Goal: Transaction & Acquisition: Purchase product/service

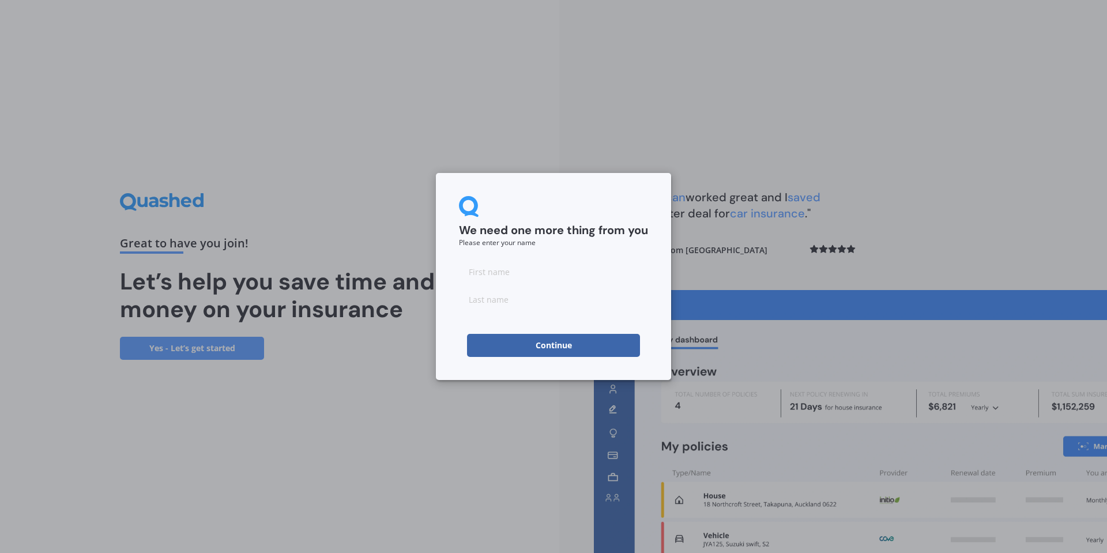
click at [547, 292] on input at bounding box center [553, 299] width 189 height 23
click at [468, 275] on input at bounding box center [553, 271] width 189 height 23
type input "[PERSON_NAME]"
type input "Font"
drag, startPoint x: 500, startPoint y: 233, endPoint x: 500, endPoint y: 244, distance: 11.5
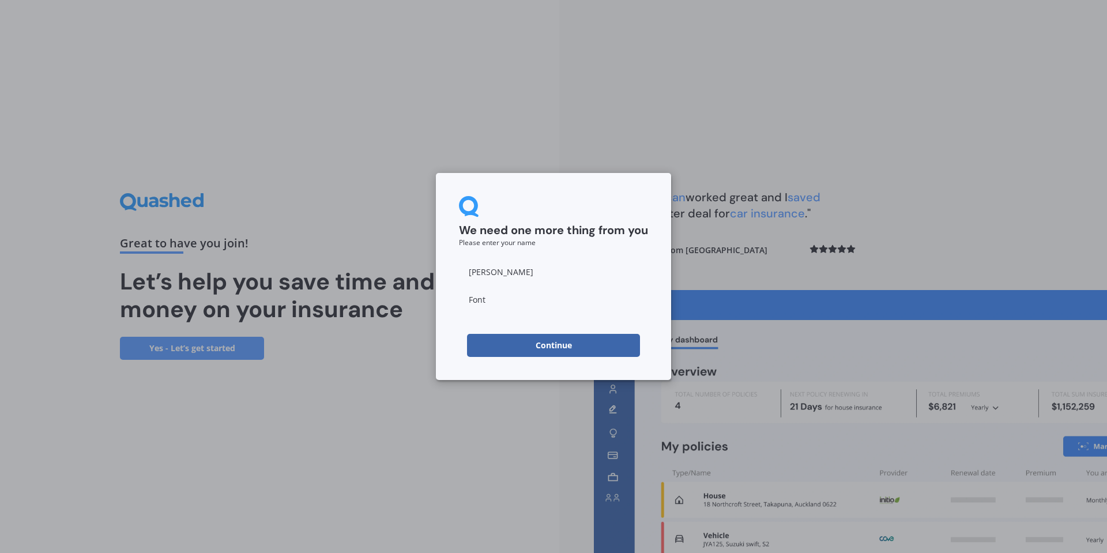
click at [500, 235] on h2 "We need one more thing from you" at bounding box center [553, 230] width 189 height 15
click at [534, 347] on button "Continue" at bounding box center [553, 345] width 173 height 23
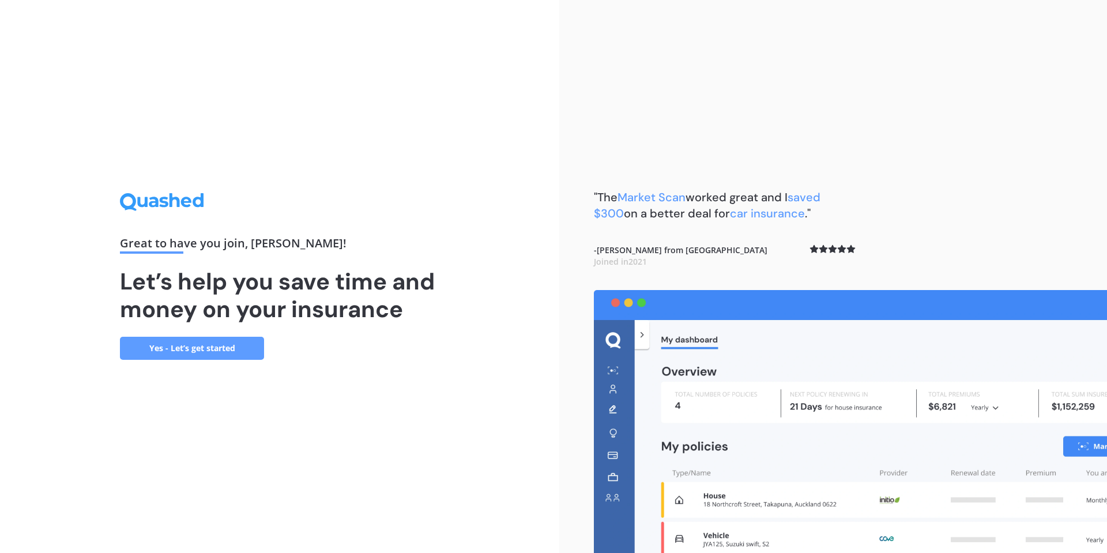
click at [227, 347] on link "Yes - Let’s get started" at bounding box center [192, 348] width 144 height 23
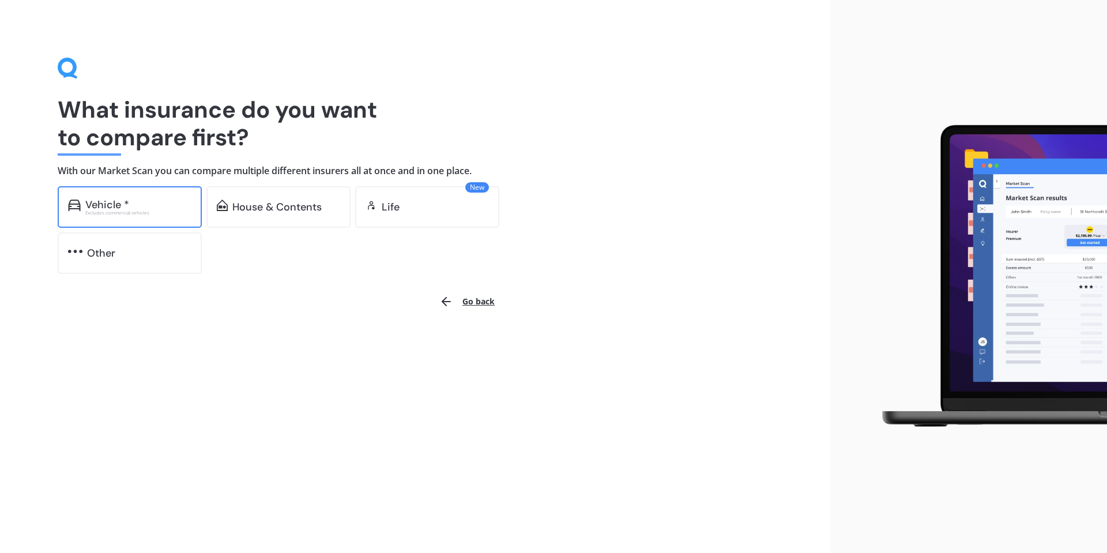
click at [145, 212] on div "Excludes commercial vehicles" at bounding box center [138, 212] width 106 height 5
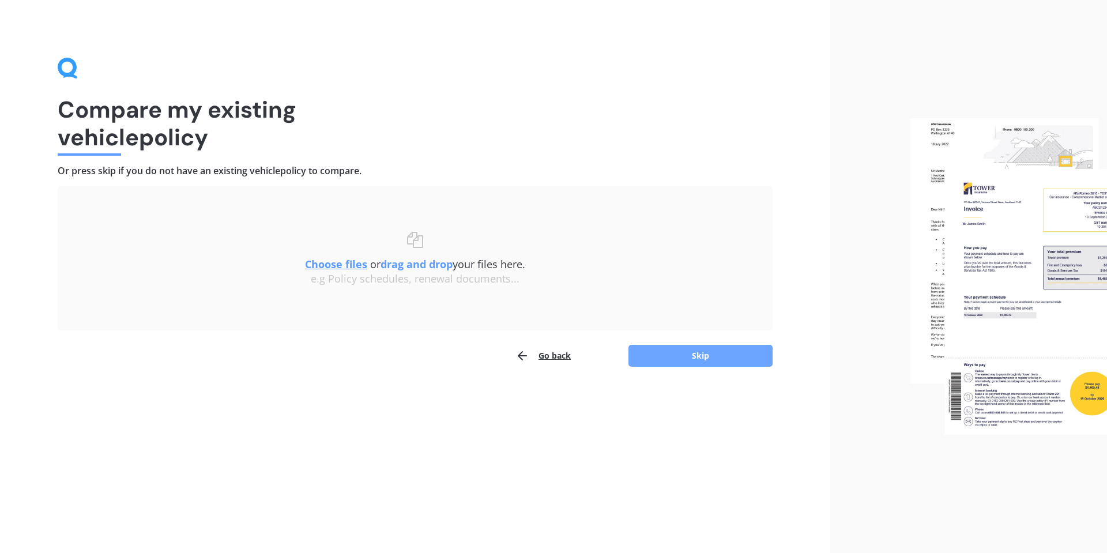
click at [702, 353] on button "Skip" at bounding box center [700, 356] width 144 height 22
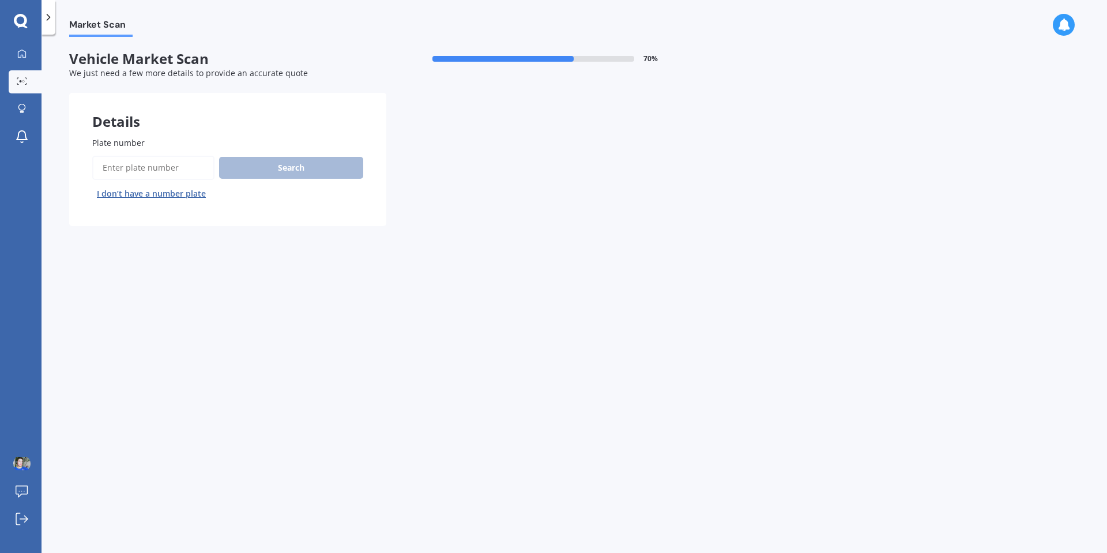
drag, startPoint x: 184, startPoint y: 168, endPoint x: 207, endPoint y: 152, distance: 28.1
click at [186, 169] on input "Plate number" at bounding box center [153, 168] width 122 height 24
type input "jku998"
click at [230, 163] on button "Search" at bounding box center [291, 168] width 144 height 22
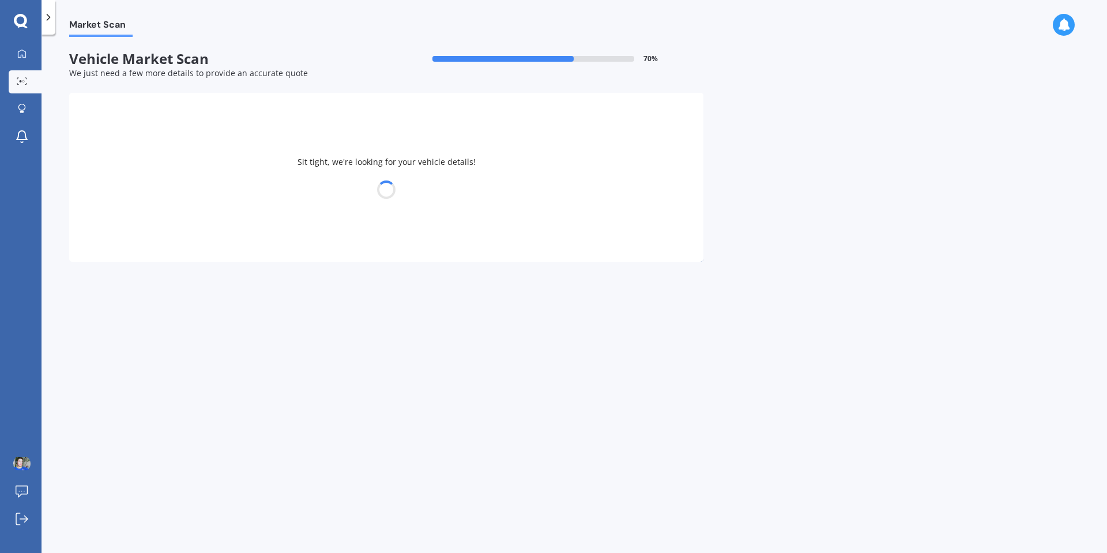
select select "HONDA"
select select "AIRWAVE"
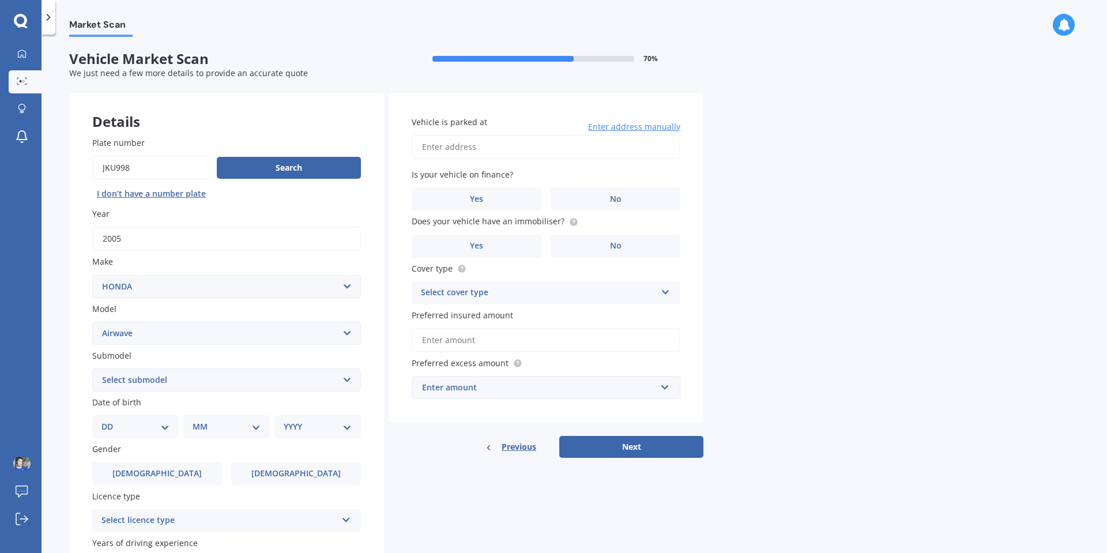
click at [474, 297] on div "Select cover type" at bounding box center [538, 293] width 235 height 14
click at [478, 315] on span "Comprehensive" at bounding box center [451, 315] width 61 height 11
click at [487, 337] on input "Preferred insured amount" at bounding box center [546, 340] width 269 height 24
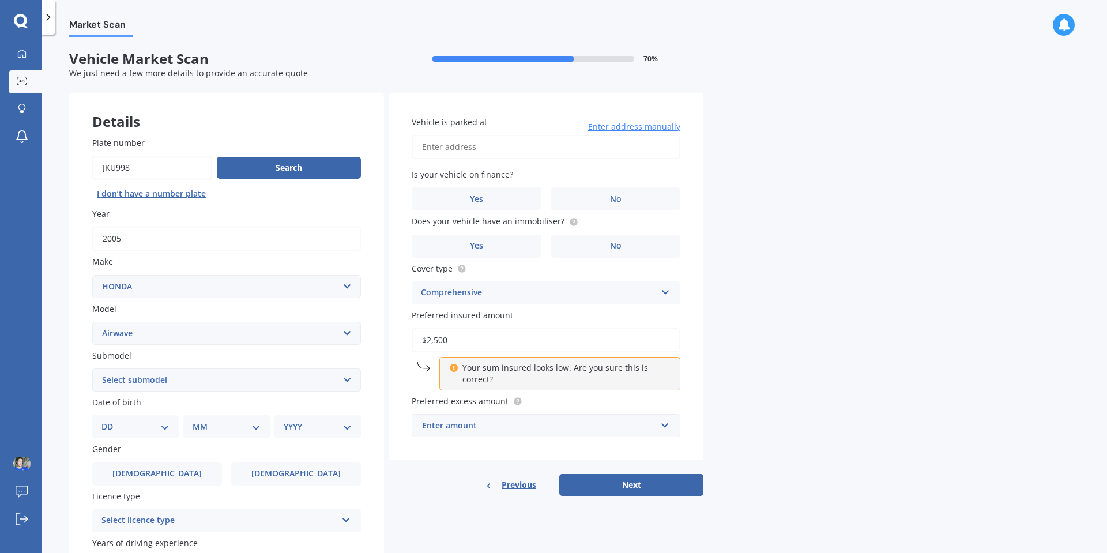
type input "$2,500"
drag, startPoint x: 540, startPoint y: 438, endPoint x: 534, endPoint y: 431, distance: 8.6
click at [537, 440] on div "Vehicle is parked at Enter address manually Is your vehicle on finance? Yes No …" at bounding box center [546, 277] width 315 height 368
click at [534, 428] on div "Enter amount" at bounding box center [539, 425] width 234 height 13
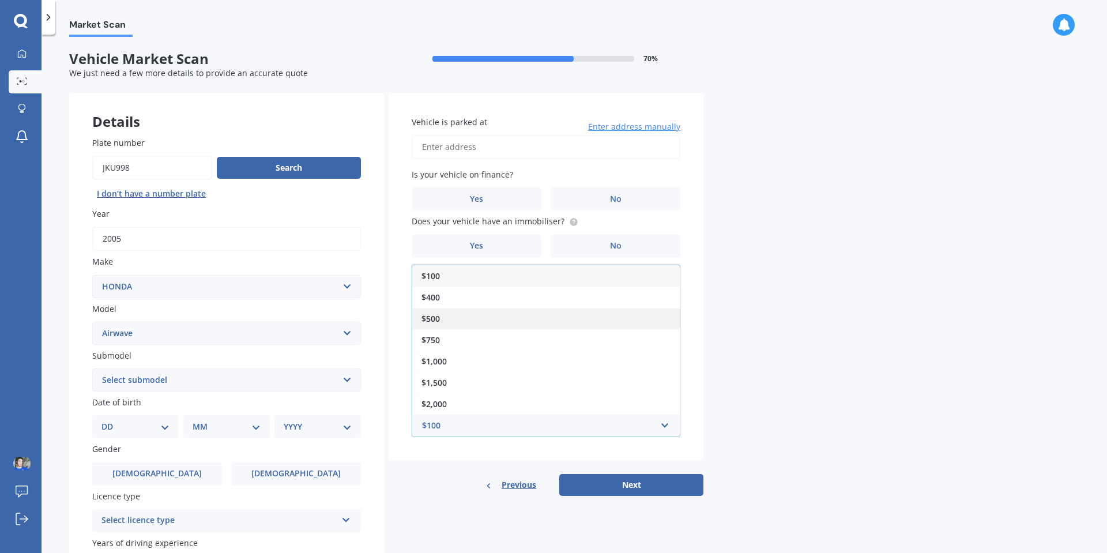
click at [493, 322] on div "$500" at bounding box center [545, 318] width 267 height 21
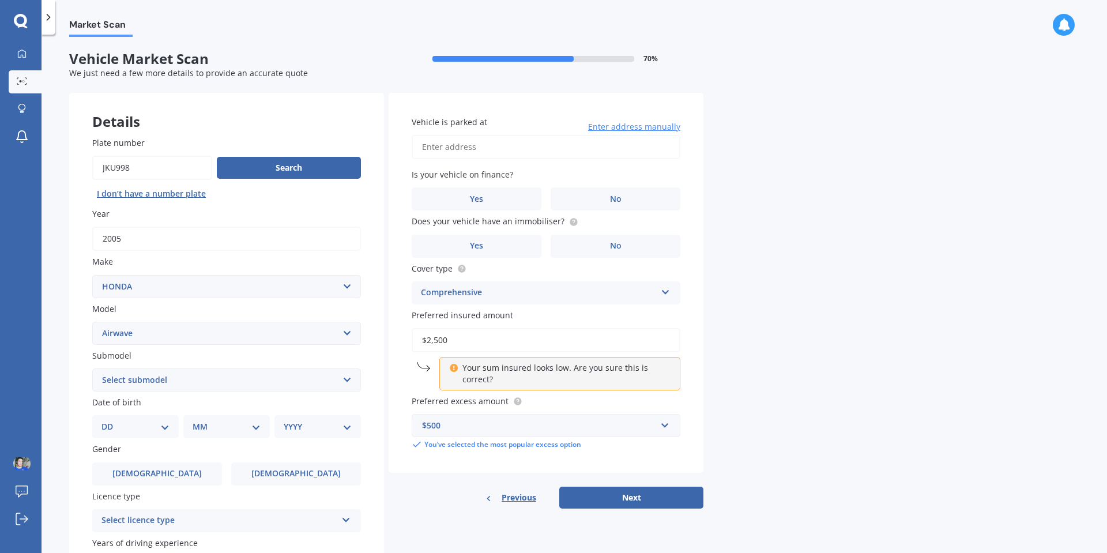
click at [473, 153] on input "Vehicle is parked at" at bounding box center [546, 147] width 269 height 24
drag, startPoint x: 634, startPoint y: 150, endPoint x: 510, endPoint y: 159, distance: 124.8
click at [509, 154] on input "[STREET_ADDRESS]" at bounding box center [546, 147] width 269 height 24
type input "[STREET_ADDRESS]"
click at [614, 195] on span "No" at bounding box center [616, 199] width 12 height 10
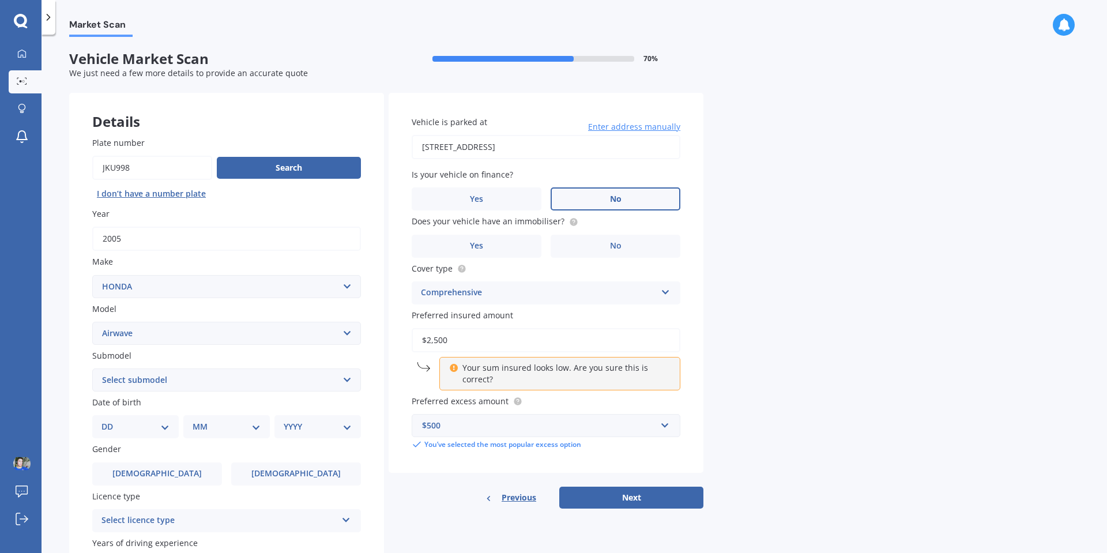
click at [0, 0] on input "No" at bounding box center [0, 0] width 0 height 0
click at [614, 241] on span "No" at bounding box center [616, 246] width 12 height 10
click at [0, 0] on input "No" at bounding box center [0, 0] width 0 height 0
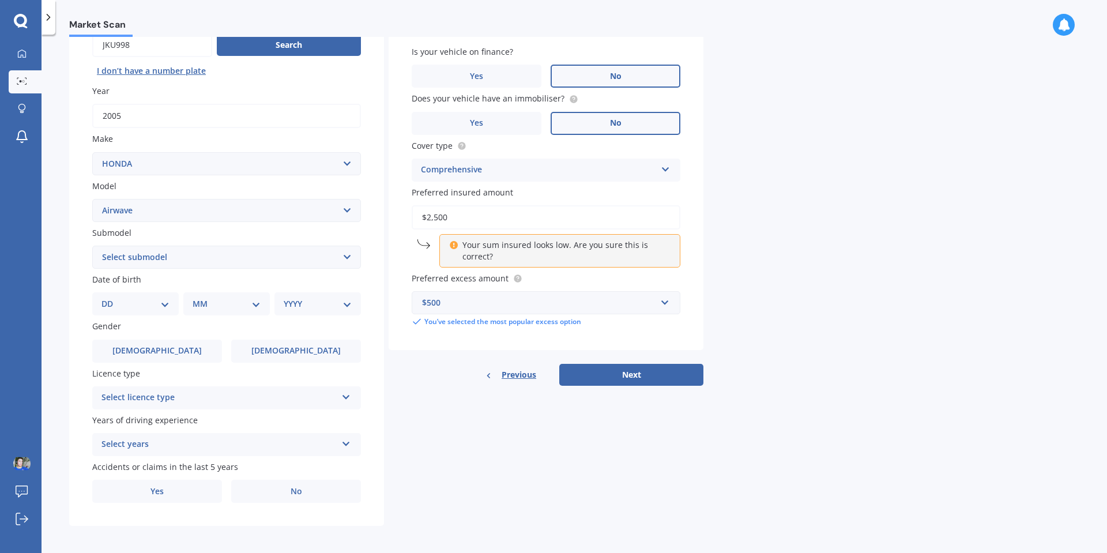
scroll to position [126, 0]
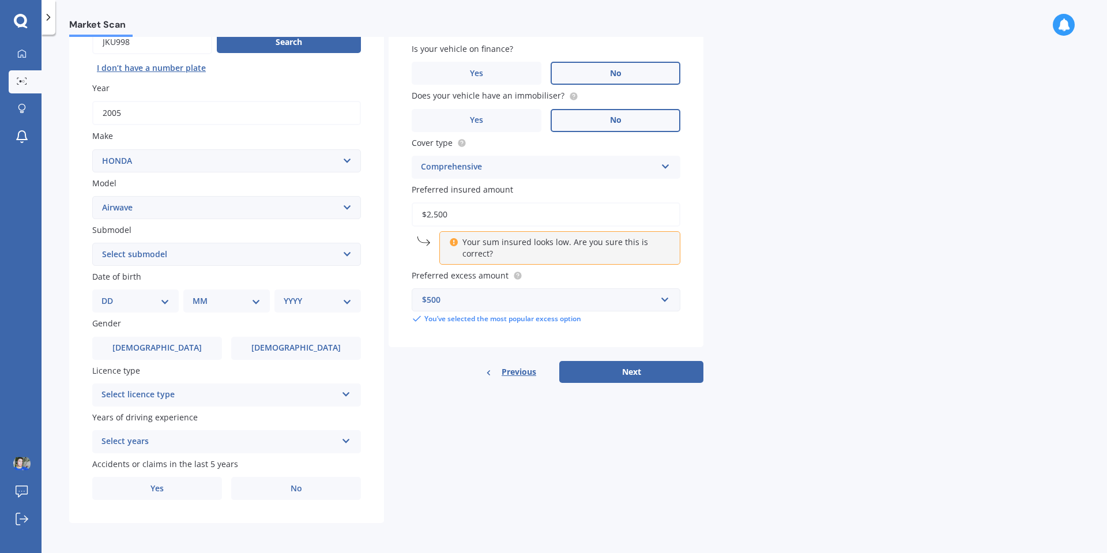
click at [199, 255] on select "Select submodel (All)" at bounding box center [226, 254] width 269 height 23
click at [201, 254] on select "Select submodel (All)" at bounding box center [226, 254] width 269 height 23
click at [144, 303] on select "DD 01 02 03 04 05 06 07 08 09 10 11 12 13 14 15 16 17 18 19 20 21 22 23 24 25 2…" at bounding box center [135, 301] width 68 height 13
select select "06"
click at [111, 295] on select "DD 01 02 03 04 05 06 07 08 09 10 11 12 13 14 15 16 17 18 19 20 21 22 23 24 25 2…" at bounding box center [135, 301] width 68 height 13
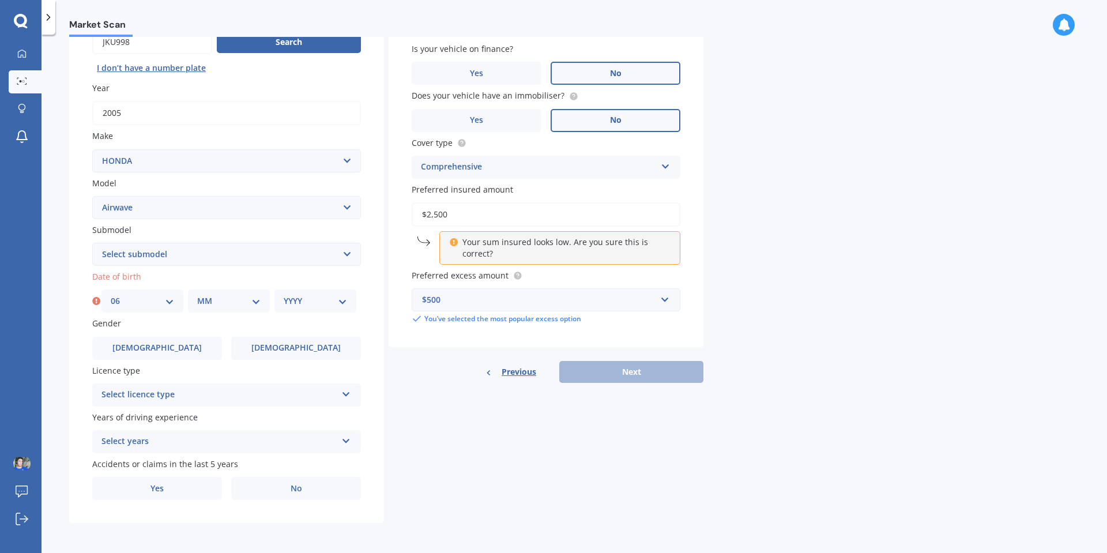
click at [209, 298] on select "MM 01 02 03 04 05 06 07 08 09 10 11 12" at bounding box center [228, 301] width 63 height 13
select select "09"
click at [197, 295] on select "MM 01 02 03 04 05 06 07 08 09 10 11 12" at bounding box center [228, 301] width 63 height 13
click at [307, 289] on div "YYYY 2025 2024 2023 2022 2021 2020 2019 2018 2017 2016 2015 2014 2013 2012 2011…" at bounding box center [315, 300] width 82 height 23
click at [308, 297] on select "YYYY 2025 2024 2023 2022 2021 2020 2019 2018 2017 2016 2015 2014 2013 2012 2011…" at bounding box center [315, 301] width 63 height 13
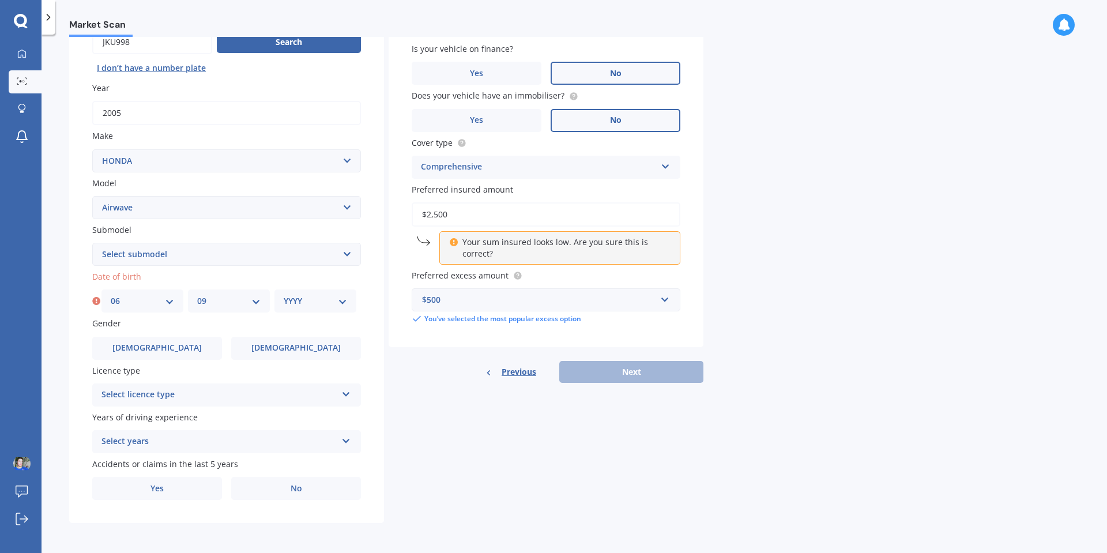
select select "1989"
click at [284, 295] on select "YYYY 2025 2024 2023 2022 2021 2020 2019 2018 2017 2016 2015 2014 2013 2012 2011…" at bounding box center [315, 301] width 63 height 13
click at [165, 393] on div "Select licence type" at bounding box center [218, 395] width 235 height 14
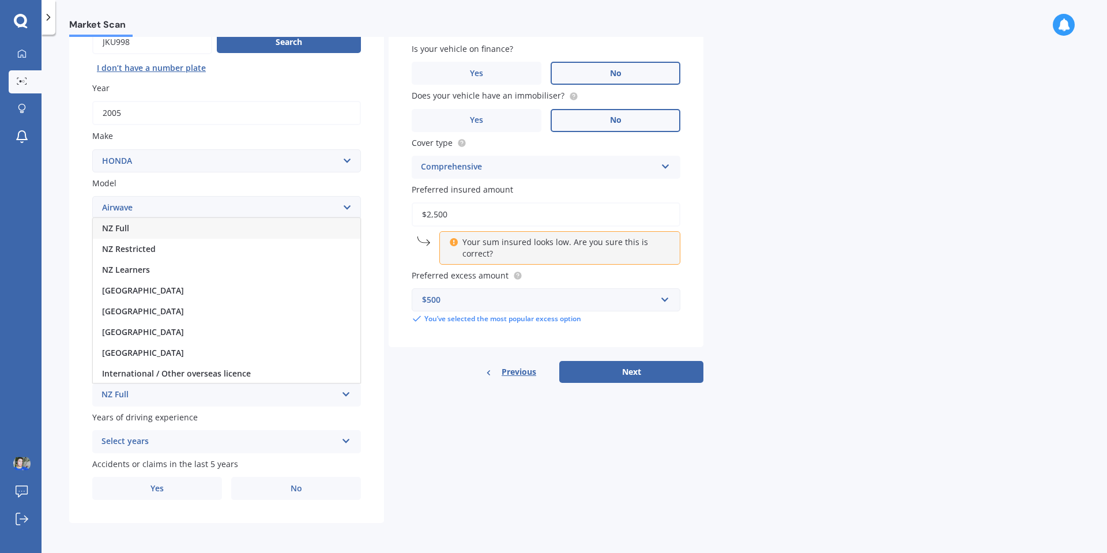
click at [135, 228] on div "NZ Full" at bounding box center [226, 228] width 267 height 21
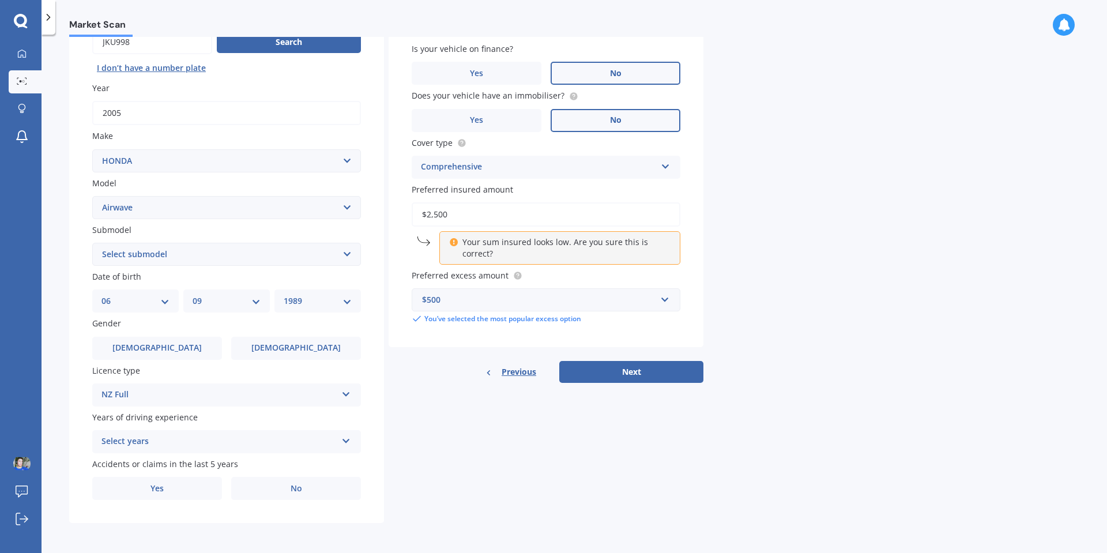
click at [140, 446] on div "Select years" at bounding box center [218, 442] width 235 height 14
click at [145, 335] on span "5 or more years" at bounding box center [133, 335] width 62 height 11
click at [272, 488] on label "No" at bounding box center [296, 488] width 130 height 23
click at [0, 0] on input "No" at bounding box center [0, 0] width 0 height 0
click at [199, 341] on label "[DEMOGRAPHIC_DATA]" at bounding box center [157, 348] width 130 height 23
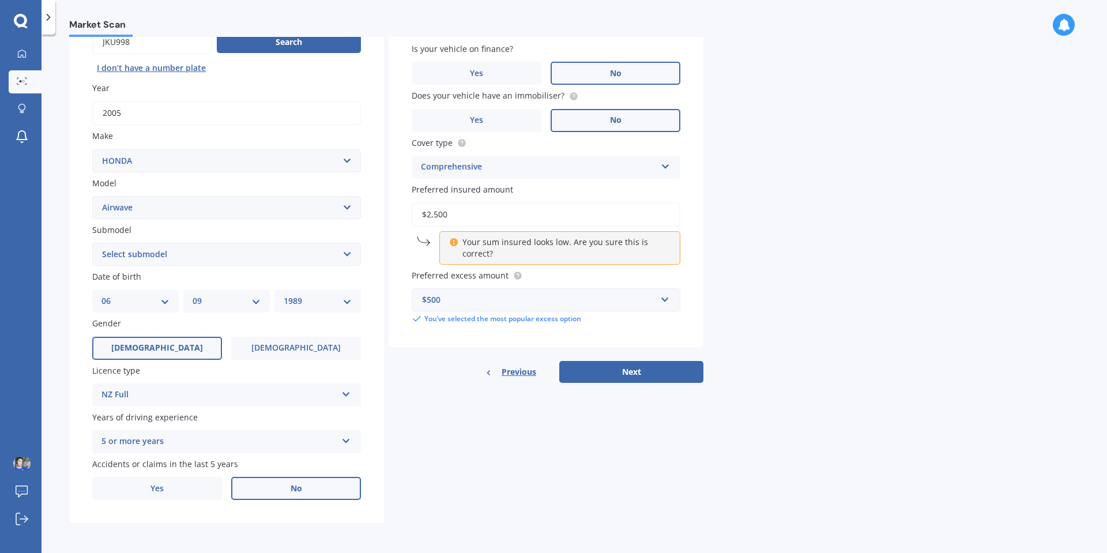
click at [0, 0] on input "[DEMOGRAPHIC_DATA]" at bounding box center [0, 0] width 0 height 0
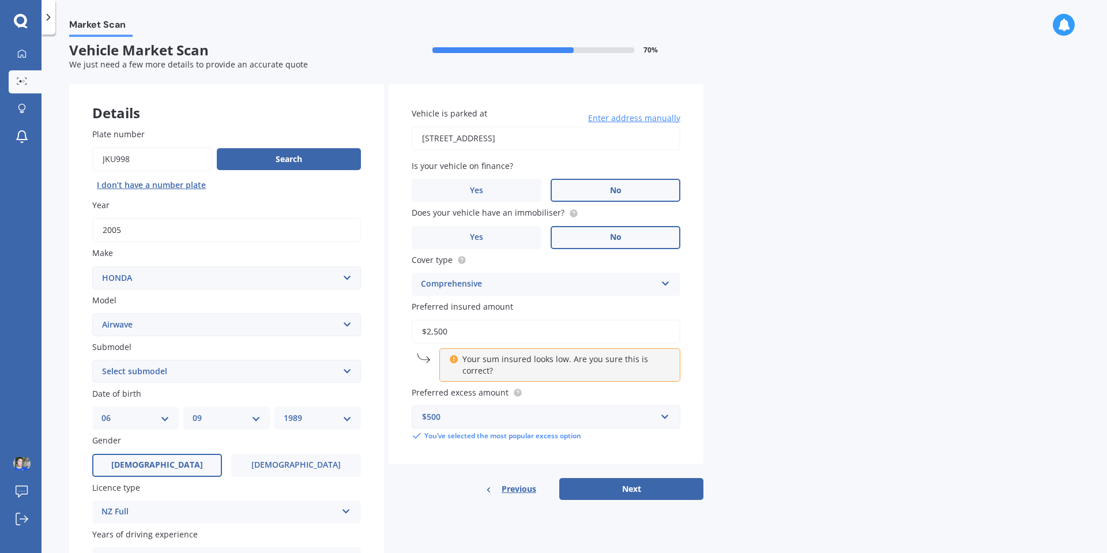
scroll to position [0, 0]
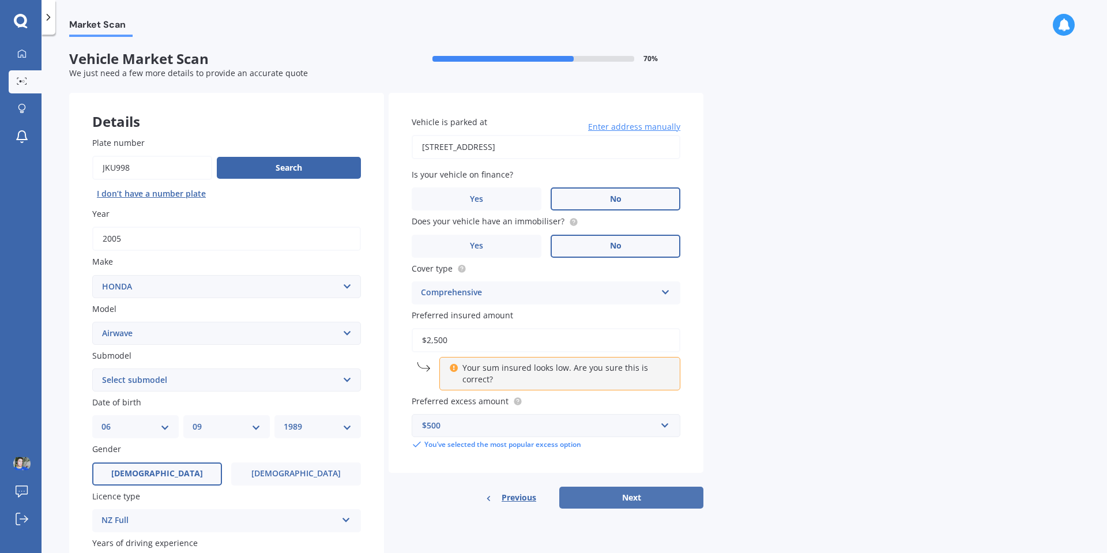
click at [613, 494] on button "Next" at bounding box center [631, 498] width 144 height 22
click at [134, 375] on select "Select submodel (All)" at bounding box center [226, 379] width 269 height 23
select select "(ALL)"
click at [92, 368] on select "Select submodel (All)" at bounding box center [226, 379] width 269 height 23
click at [615, 509] on div "Details Plate number Search I don’t have a number plate Year [DATE] Make Select…" at bounding box center [386, 371] width 634 height 556
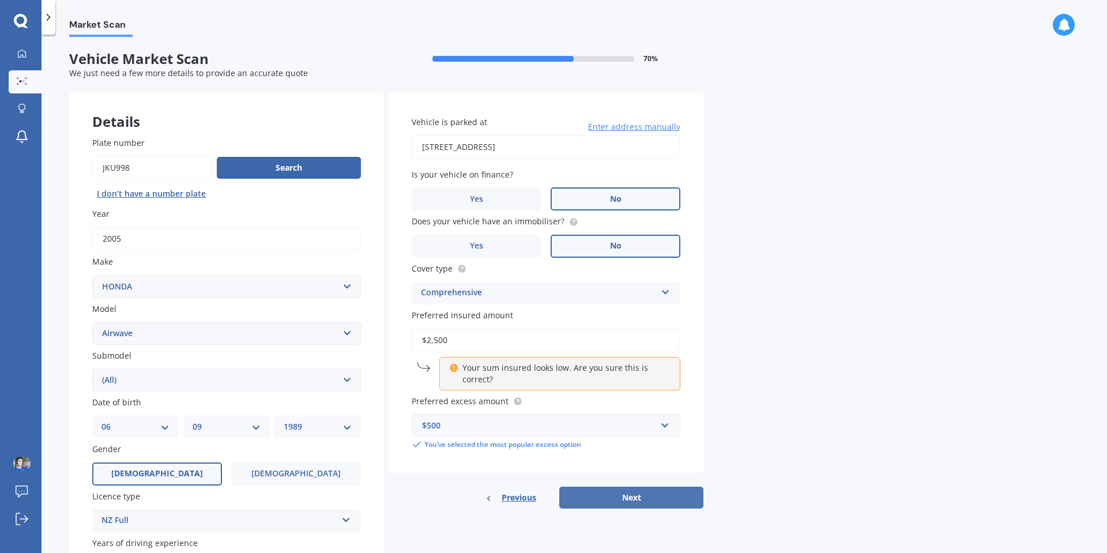
click at [617, 503] on button "Next" at bounding box center [631, 498] width 144 height 22
select select "06"
select select "09"
select select "1989"
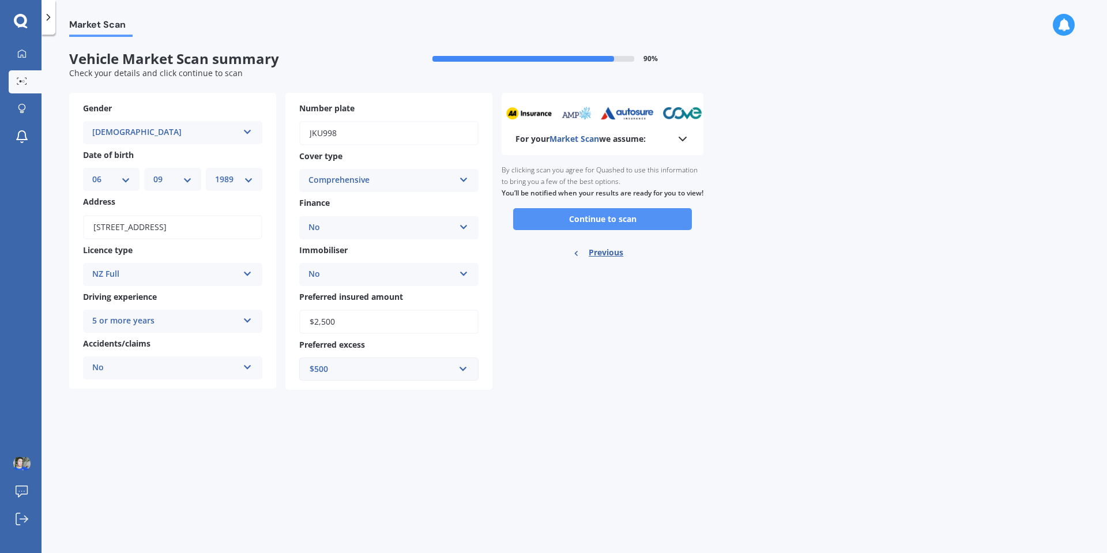
click at [596, 230] on button "Continue to scan" at bounding box center [602, 219] width 179 height 22
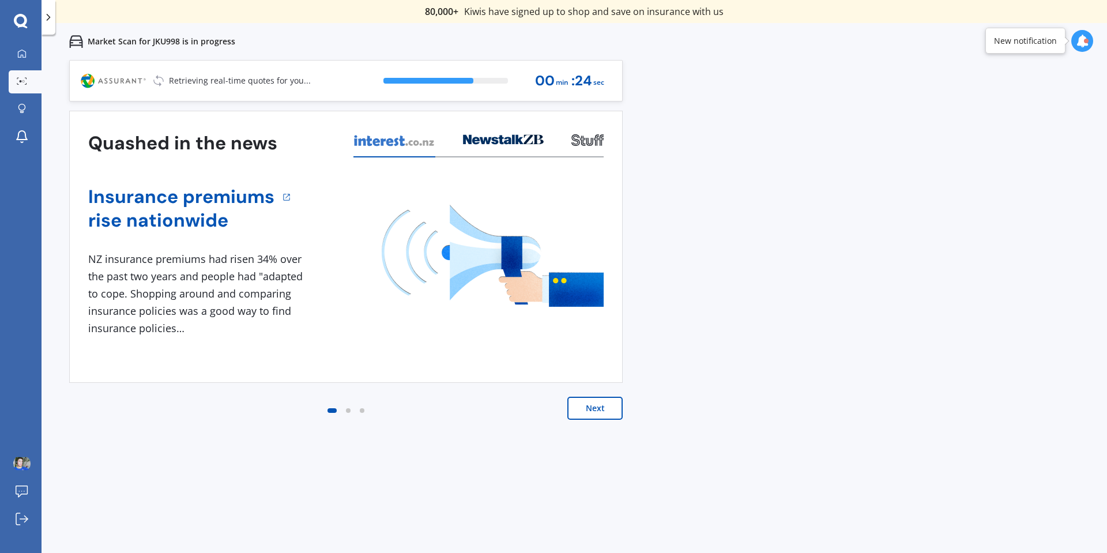
click at [604, 405] on button "Next" at bounding box center [594, 408] width 55 height 23
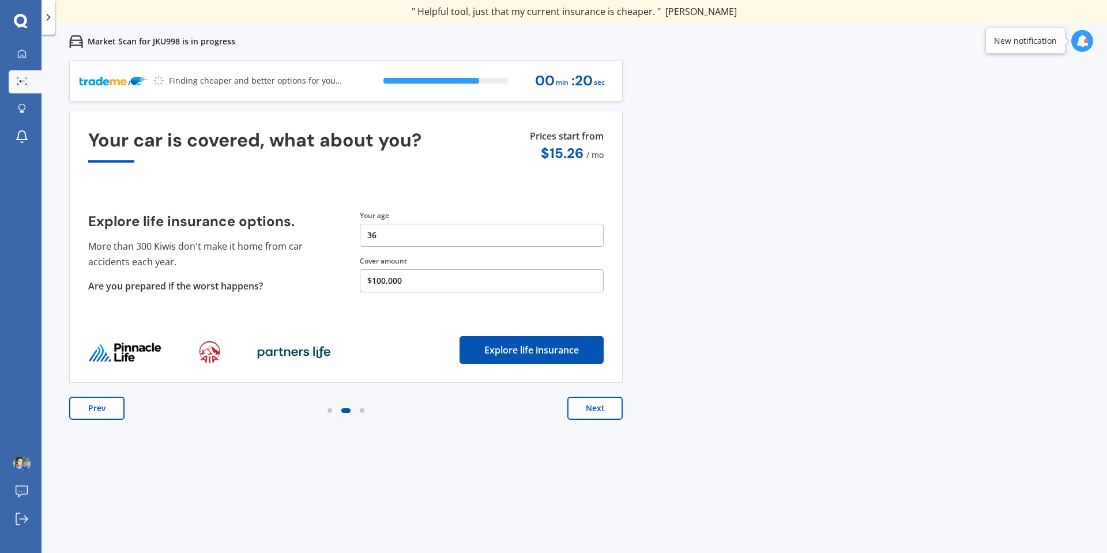
click at [590, 406] on button "Next" at bounding box center [594, 408] width 55 height 23
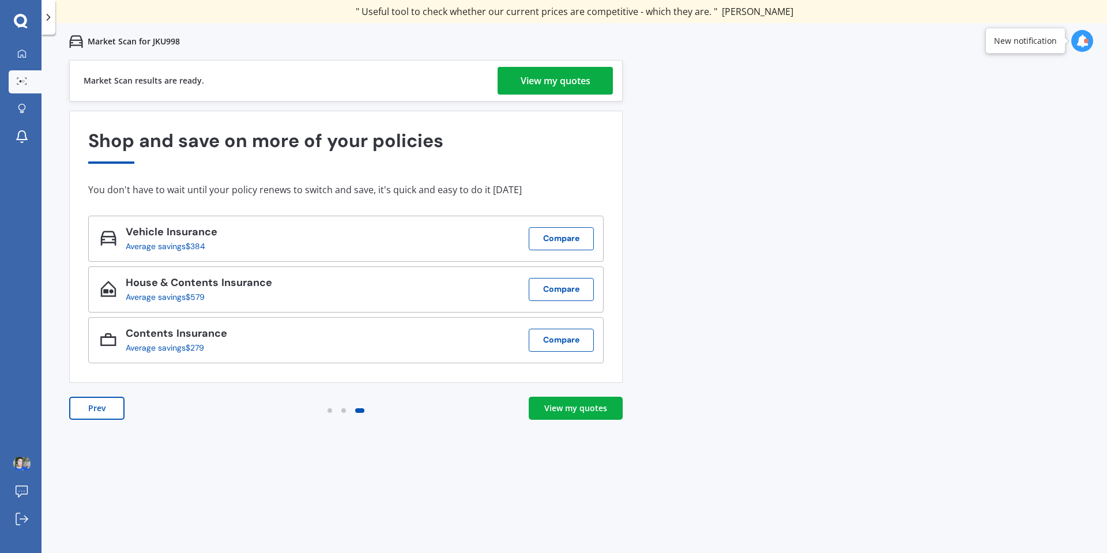
click at [588, 411] on div "View my quotes" at bounding box center [575, 408] width 63 height 12
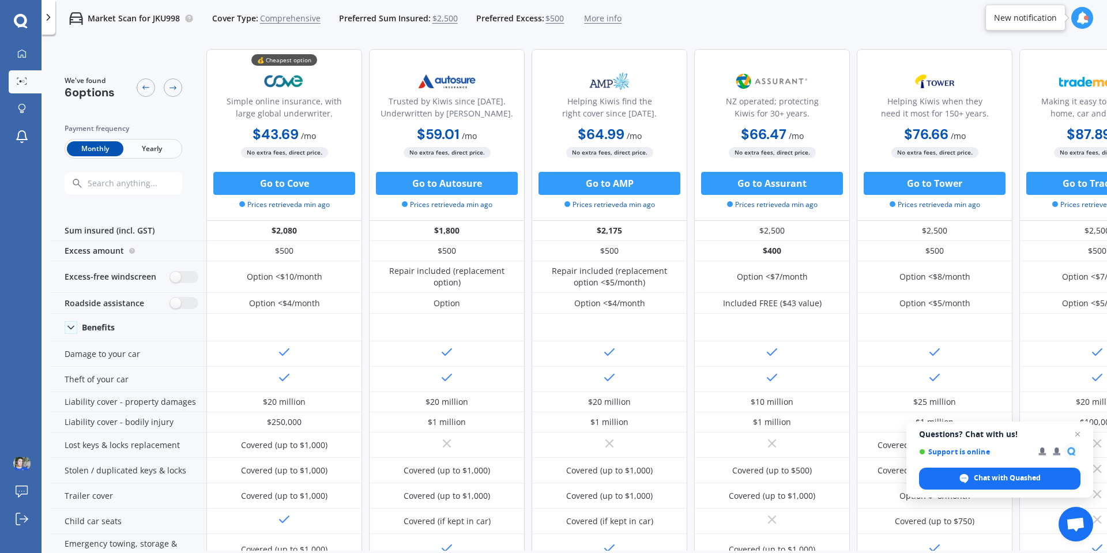
click at [303, 16] on span "Comprehensive" at bounding box center [290, 19] width 61 height 12
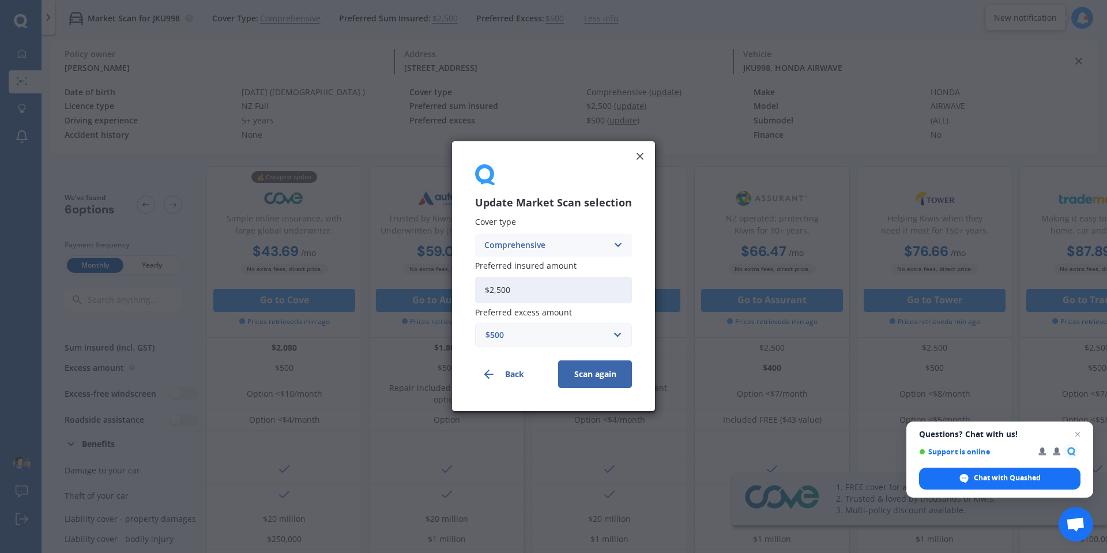
click at [524, 240] on div "Comprehensive" at bounding box center [545, 245] width 123 height 13
click at [577, 288] on span "Third Party, Fire & Theft" at bounding box center [532, 288] width 95 height 8
click at [586, 380] on button "Scan again" at bounding box center [595, 375] width 74 height 28
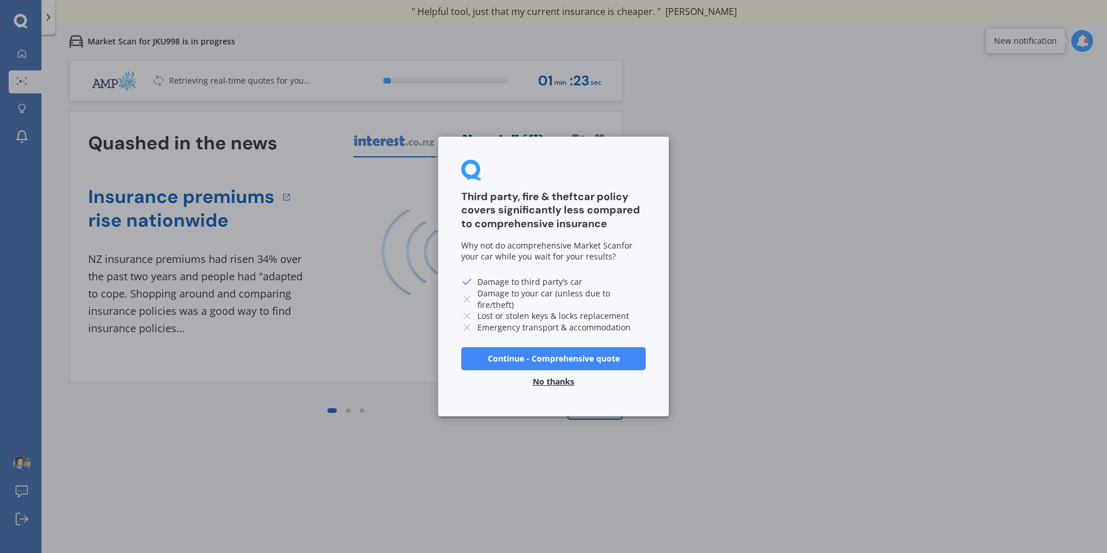
click at [563, 380] on button "No thanks" at bounding box center [553, 381] width 55 height 23
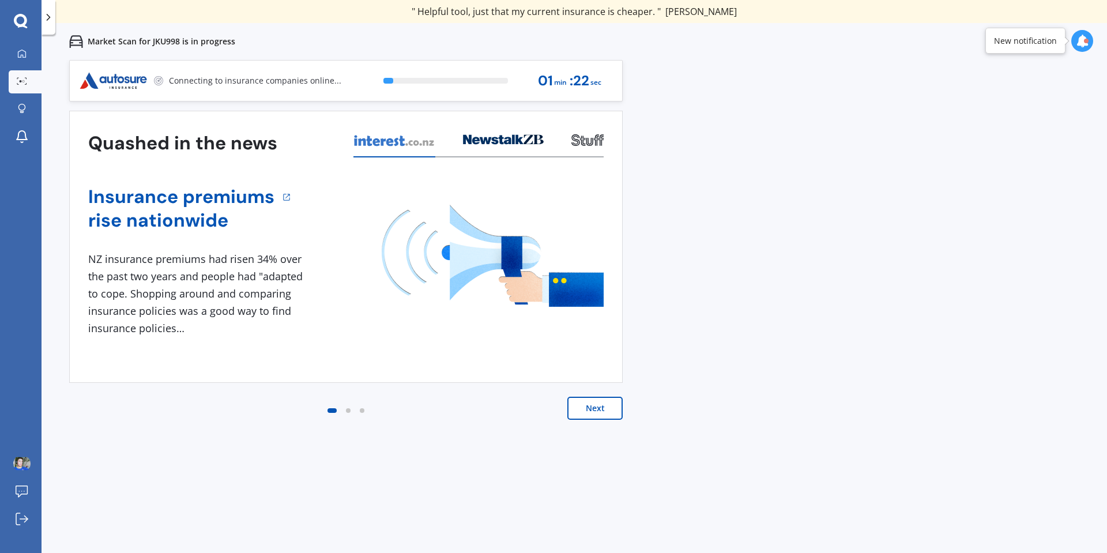
click at [598, 409] on button "Next" at bounding box center [594, 408] width 55 height 23
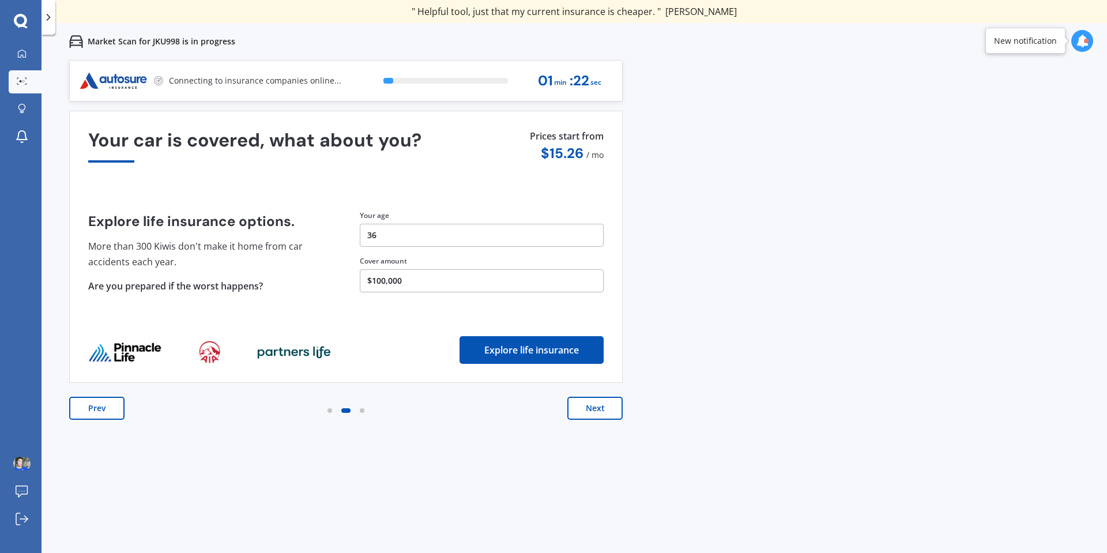
click at [601, 413] on button "Next" at bounding box center [594, 408] width 55 height 23
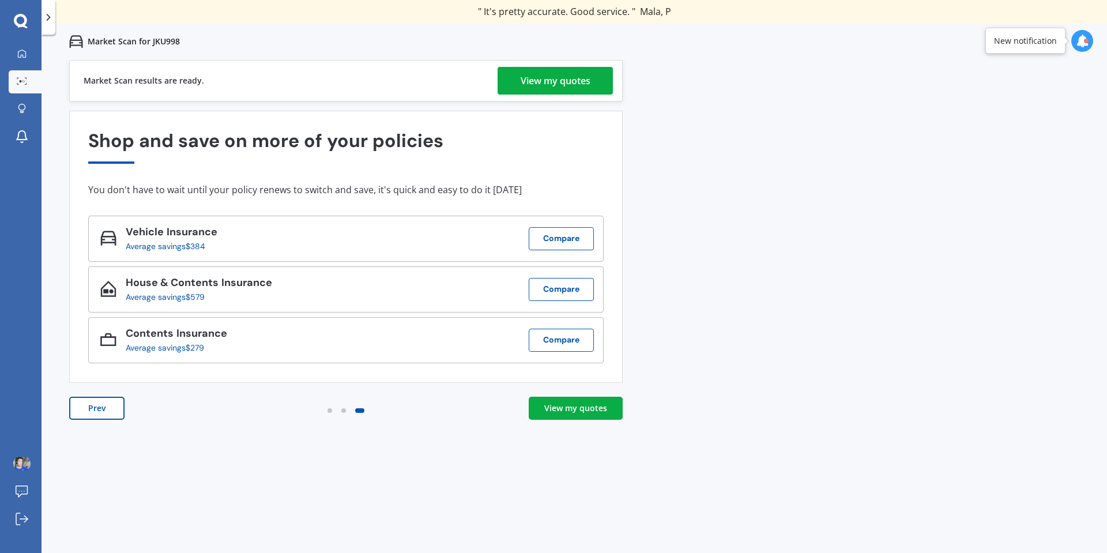
drag, startPoint x: 597, startPoint y: 78, endPoint x: 702, endPoint y: 1, distance: 130.7
click at [597, 78] on link "View my quotes" at bounding box center [554, 81] width 115 height 28
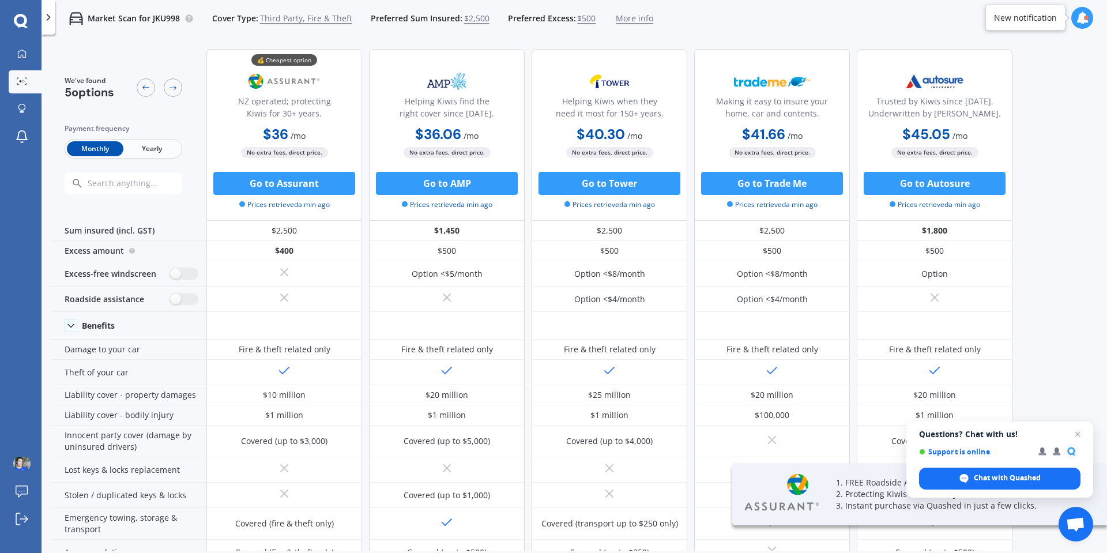
drag, startPoint x: 817, startPoint y: 188, endPoint x: 1095, endPoint y: 181, distance: 277.9
click at [1102, 183] on div "We've found 5 options Payment frequency Monthly Yearly 💰 Cheapest option NZ ope…" at bounding box center [579, 295] width 1056 height 511
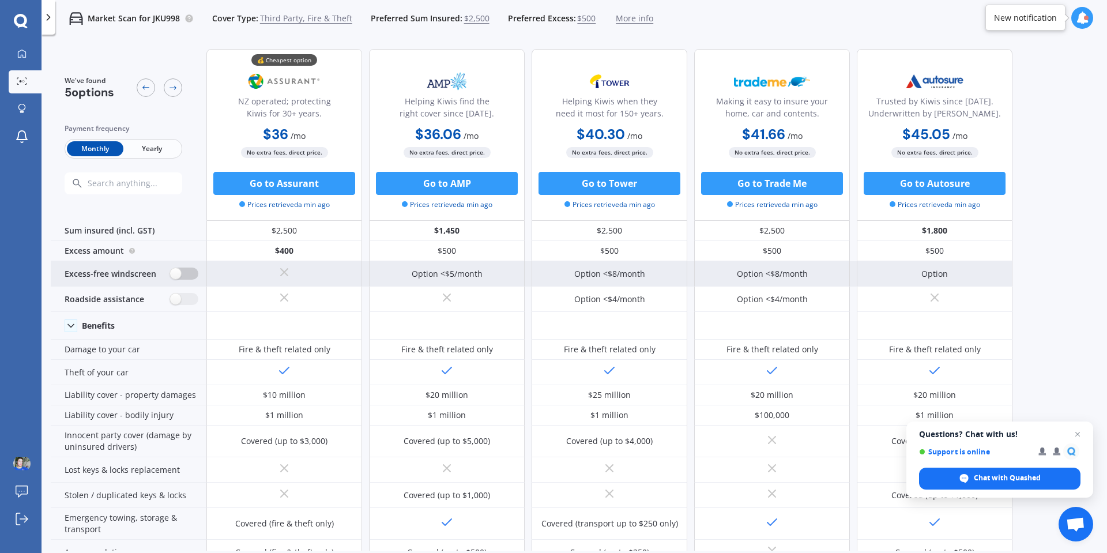
click at [179, 270] on label at bounding box center [184, 273] width 28 height 12
radio input "true"
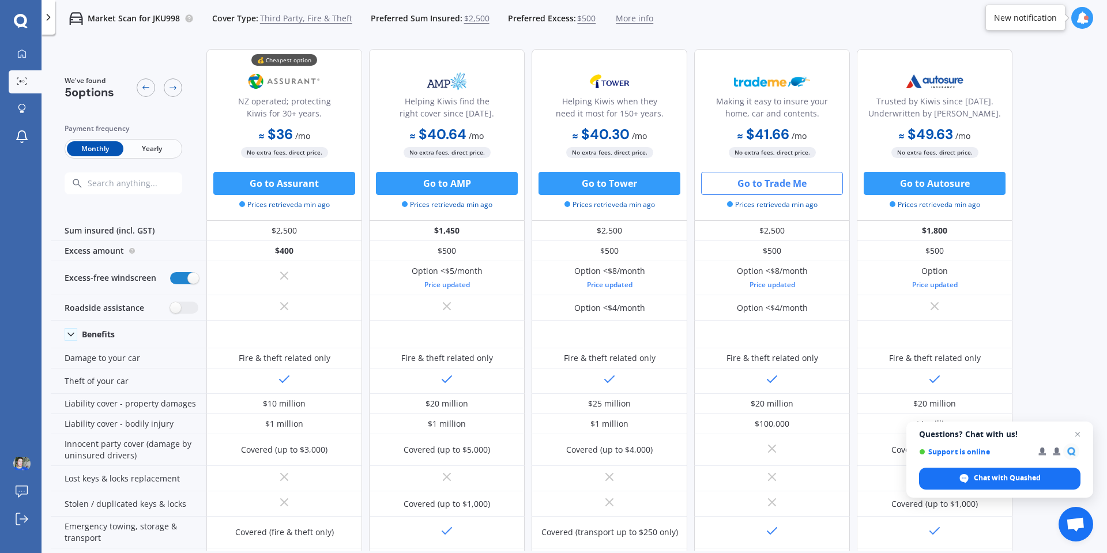
click at [796, 186] on button "Go to Trade Me" at bounding box center [772, 183] width 142 height 23
